Goal: Task Accomplishment & Management: Manage account settings

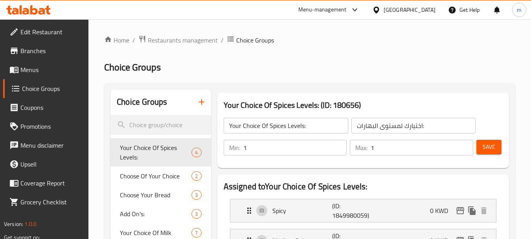
click at [27, 7] on icon at bounding box center [28, 9] width 44 height 9
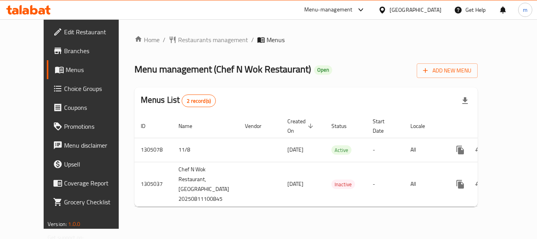
click at [64, 91] on span "Choice Groups" at bounding box center [95, 88] width 63 height 9
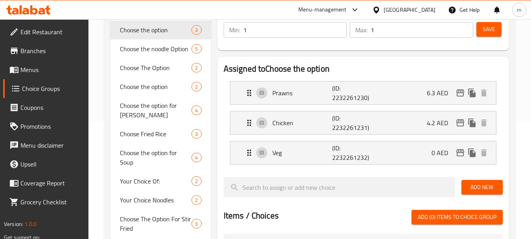
scroll to position [157, 0]
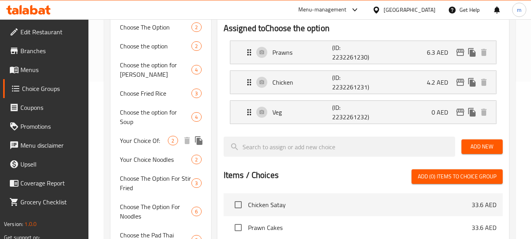
click at [145, 138] on span "Your Choice Of:" at bounding box center [144, 140] width 48 height 9
type input "Your Choice Of:"
type input "إختيارك من:"
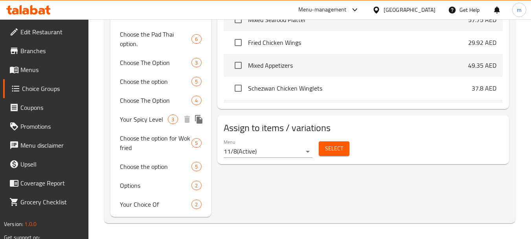
scroll to position [358, 0]
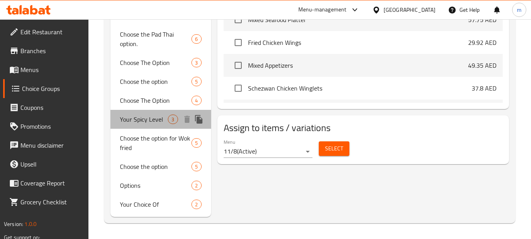
click at [140, 119] on span "Your Spicy Level" at bounding box center [144, 118] width 48 height 9
type input "Your Spicy Level"
type input "مستوى توابل خاص بك"
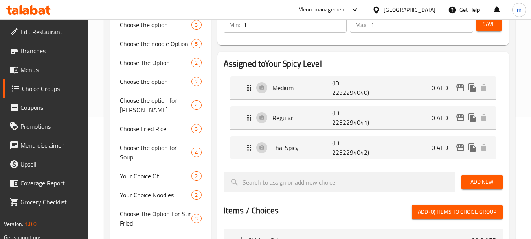
scroll to position [4, 0]
